Goal: Information Seeking & Learning: Learn about a topic

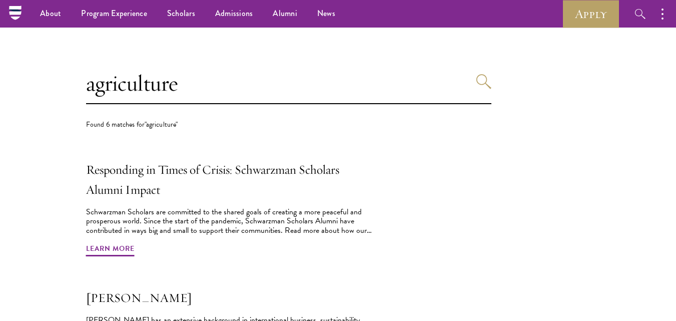
scroll to position [243, 0]
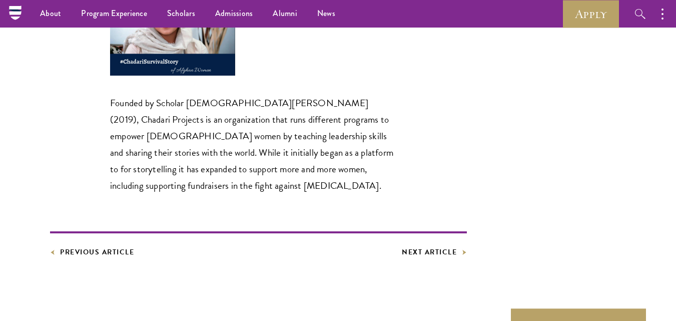
scroll to position [1933, 0]
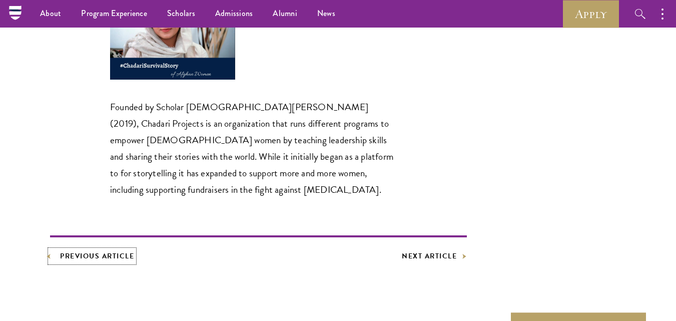
click at [86, 250] on link "Previous Article" at bounding box center [92, 256] width 84 height 13
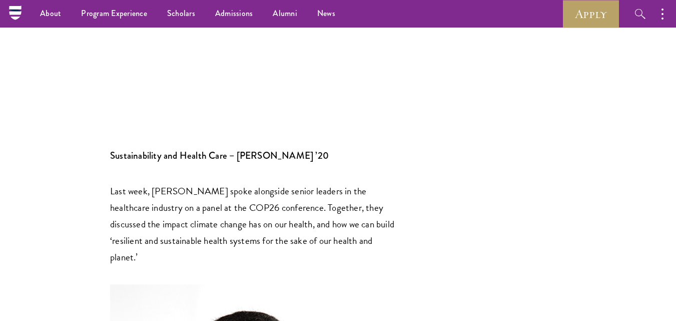
scroll to position [2381, 0]
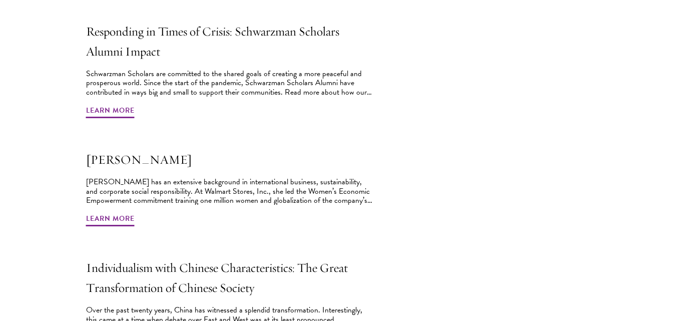
scroll to position [435, 0]
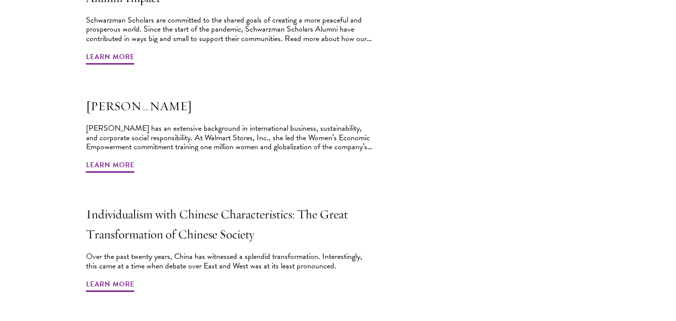
click at [484, 184] on section "agriculture Found 6 matches for "agriculture" Responding in Times of Crisis: Sc…" at bounding box center [338, 284] width 676 height 926
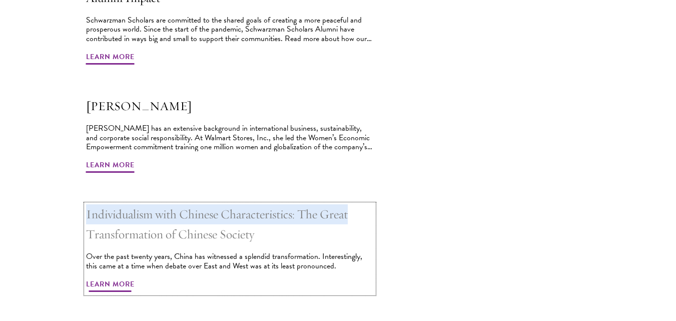
click at [108, 287] on span "Learn More" at bounding box center [110, 286] width 49 height 16
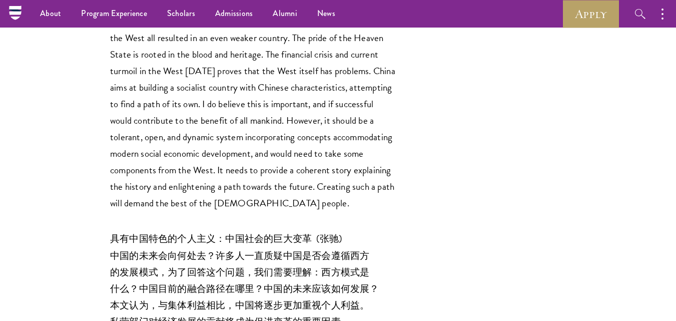
scroll to position [6361, 0]
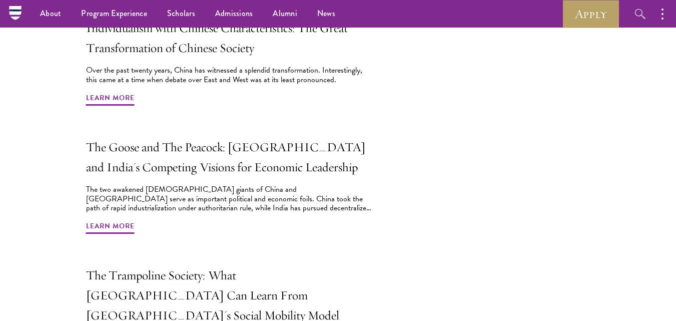
scroll to position [620, 0]
